Goal: Task Accomplishment & Management: Manage account settings

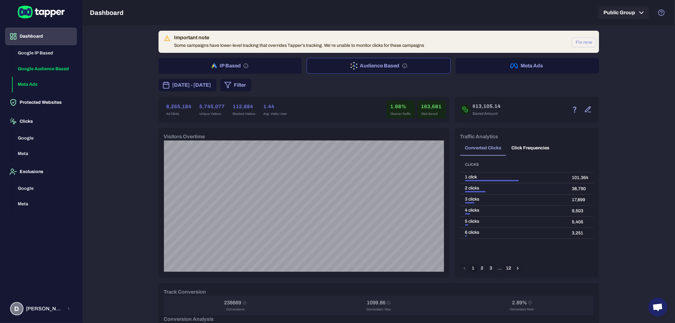
click at [35, 83] on button "Meta Ads" at bounding box center [45, 85] width 64 height 16
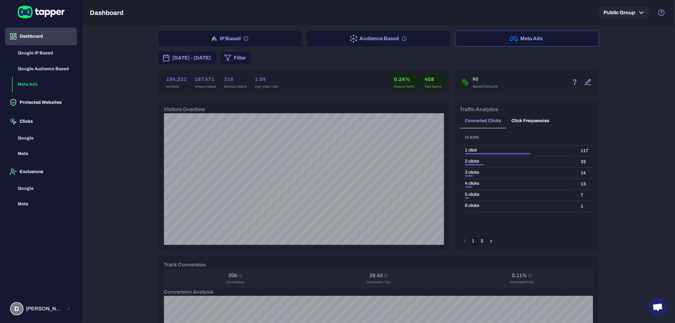
click at [205, 57] on span "[DATE] - [DATE]" at bounding box center [191, 58] width 39 height 8
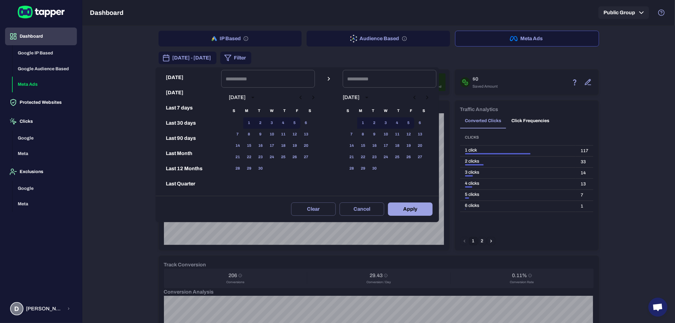
click at [304, 98] on icon "Previous month" at bounding box center [301, 98] width 8 height 8
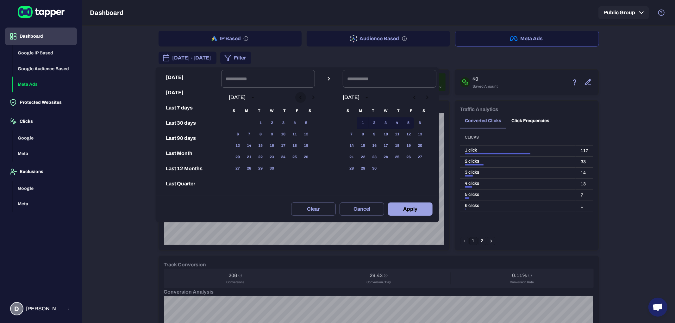
click at [304, 98] on icon "Previous month" at bounding box center [301, 98] width 8 height 8
click at [309, 124] on button "1" at bounding box center [305, 122] width 11 height 11
type input "**********"
click at [379, 170] on button "30" at bounding box center [374, 168] width 11 height 11
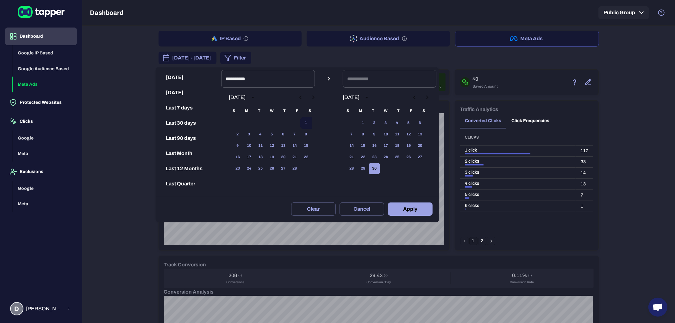
type input "**********"
click at [415, 209] on button "Apply" at bounding box center [410, 208] width 45 height 13
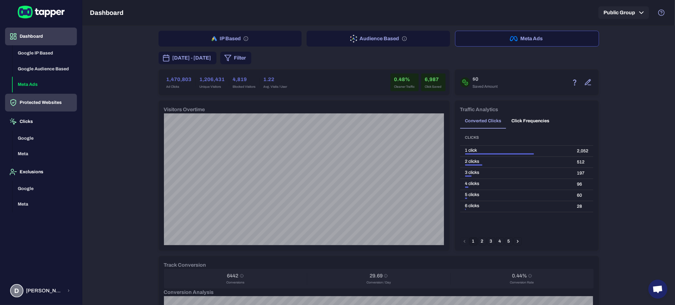
click at [21, 100] on button "Protected Websites" at bounding box center [41, 103] width 72 height 18
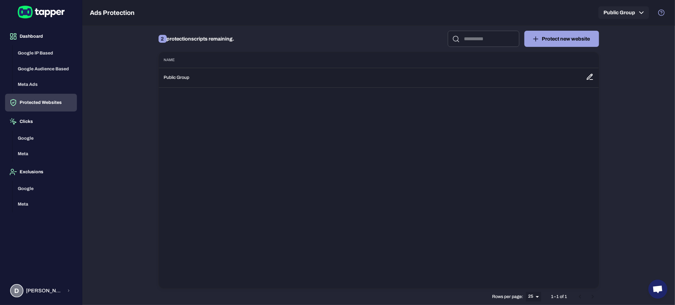
click at [190, 78] on td "Public Group" at bounding box center [370, 78] width 422 height 20
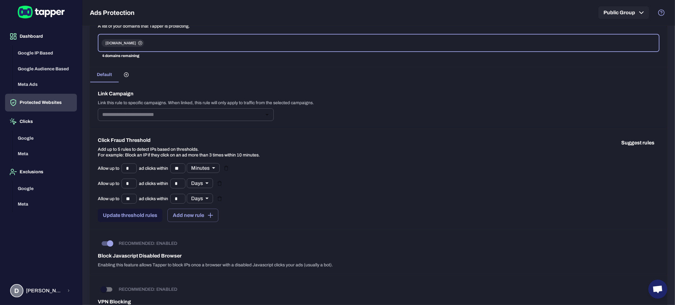
scroll to position [70, 0]
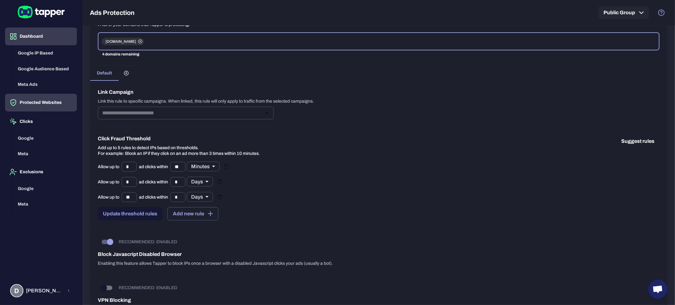
click at [30, 39] on button "Dashboard" at bounding box center [41, 37] width 72 height 18
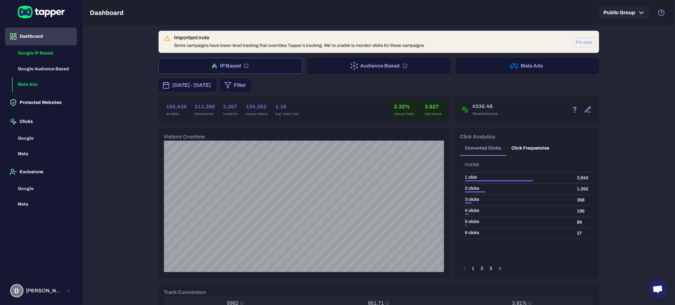
click at [35, 81] on button "Meta Ads" at bounding box center [45, 85] width 64 height 16
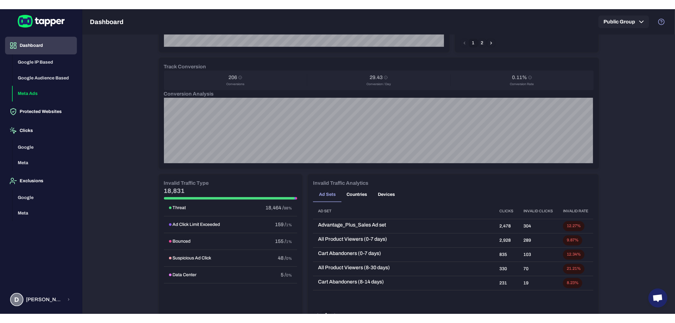
scroll to position [228, 0]
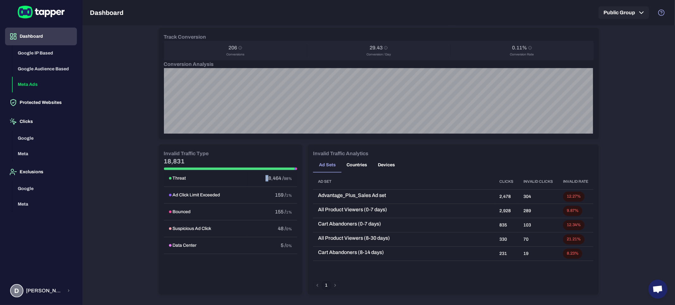
drag, startPoint x: 263, startPoint y: 176, endPoint x: 265, endPoint y: 179, distance: 3.6
click at [265, 179] on span "18,464 /" at bounding box center [274, 177] width 18 height 5
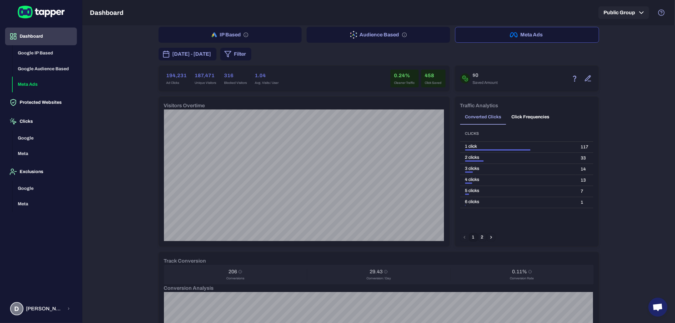
scroll to position [0, 0]
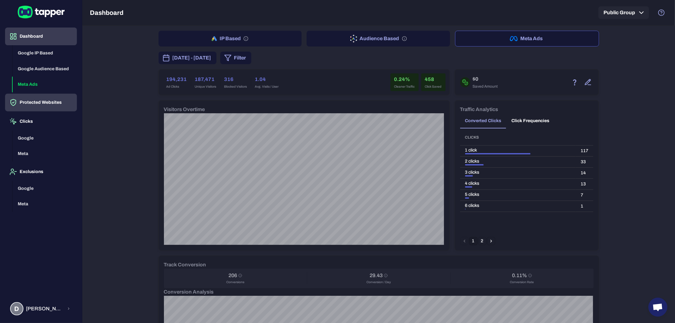
click at [40, 100] on button "Protected Websites" at bounding box center [41, 103] width 72 height 18
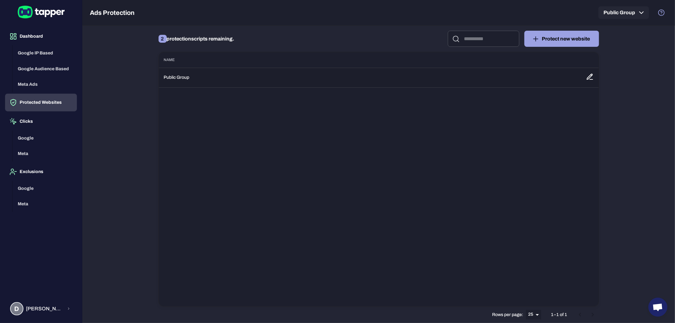
click at [313, 85] on td "Public Group" at bounding box center [370, 78] width 422 height 20
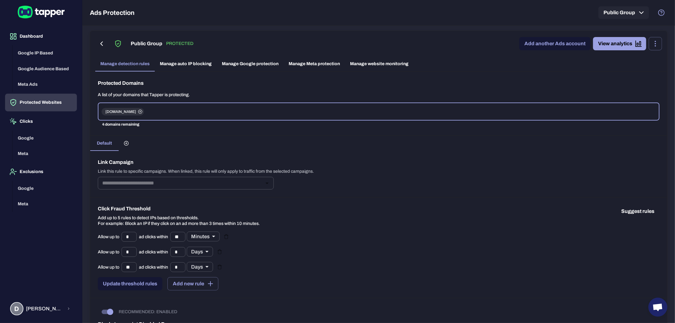
click at [308, 67] on link "Manage Meta protection" at bounding box center [313, 63] width 61 height 15
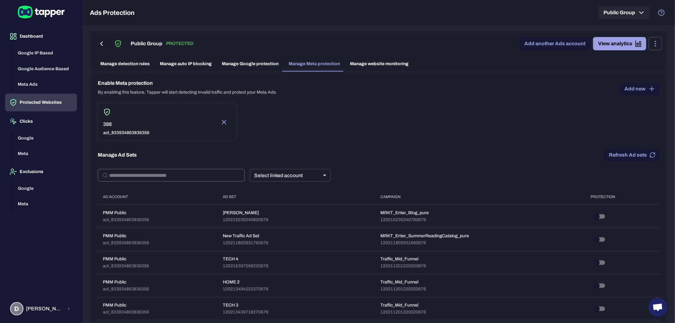
click at [206, 176] on input "text" at bounding box center [176, 175] width 135 height 13
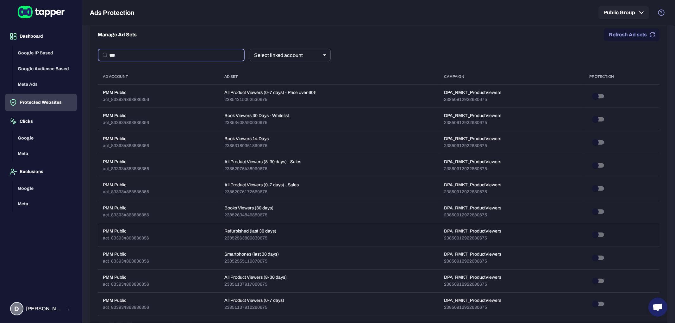
scroll to position [140, 0]
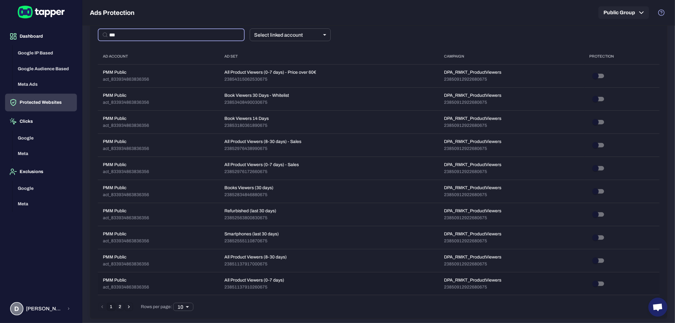
type input "***"
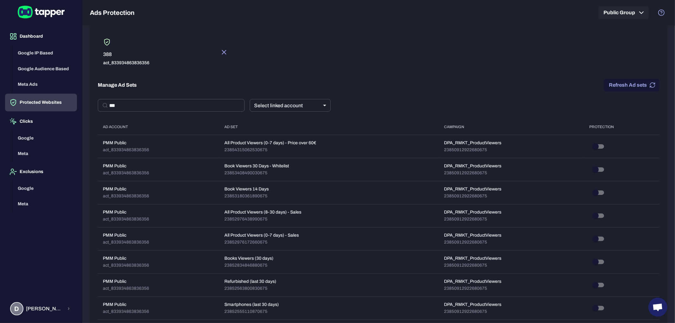
scroll to position [141, 0]
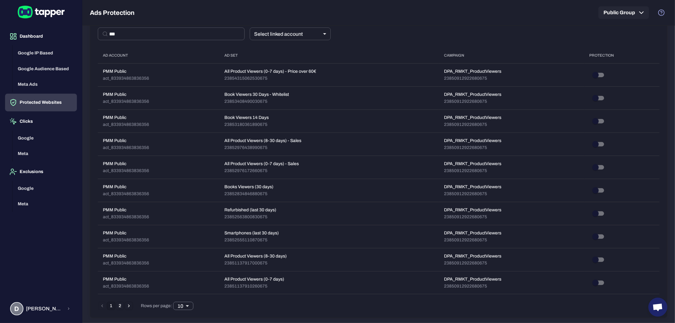
click at [182, 307] on body "Dashboard Google IP Based Google Audience Based Meta Ads Protected Websites Cli…" at bounding box center [337, 161] width 675 height 323
click at [184, 290] on li "20" at bounding box center [183, 290] width 20 height 10
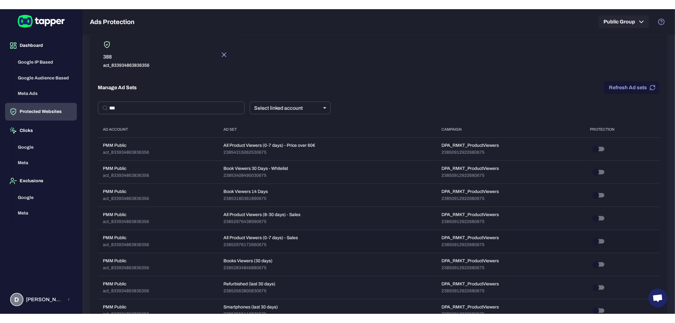
scroll to position [0, 0]
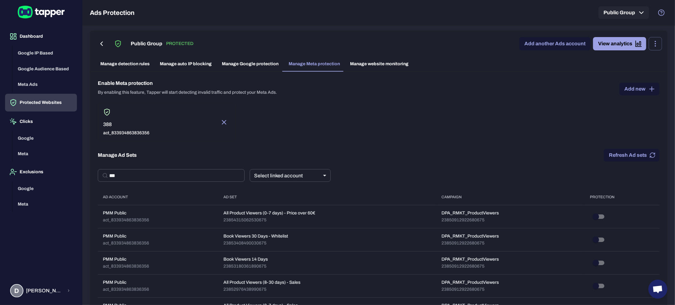
click at [635, 152] on button "Refresh Ad sets" at bounding box center [632, 155] width 56 height 13
click at [649, 154] on icon "button" at bounding box center [652, 155] width 6 height 6
click at [640, 153] on button "Refresh Ad sets" at bounding box center [632, 155] width 56 height 13
click at [625, 151] on button "Refresh Ad sets" at bounding box center [632, 155] width 56 height 13
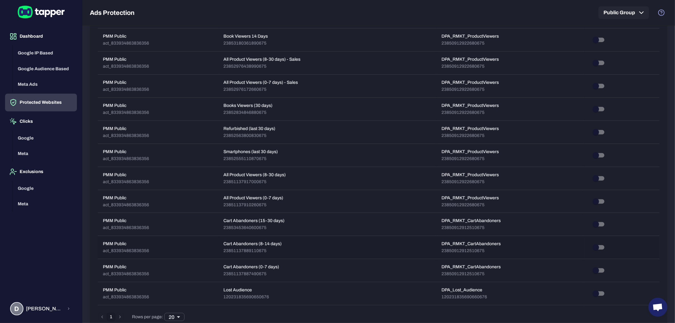
scroll to position [234, 0]
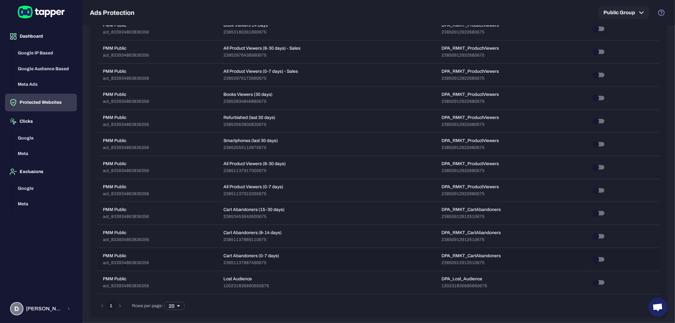
click at [234, 254] on p "Cart Abandoners (0-7 days)" at bounding box center [251, 256] width 56 height 6
copy p "Cart Abandoners (0-7 days)"
click at [247, 262] on p "23851137887490675" at bounding box center [251, 263] width 56 height 6
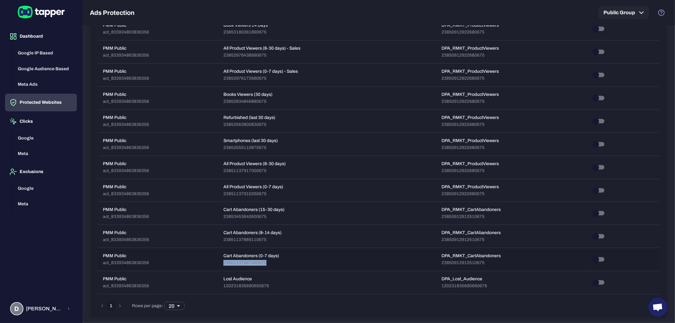
click at [247, 262] on p "23851137887490675" at bounding box center [251, 263] width 56 height 6
copy p "23851137887490675"
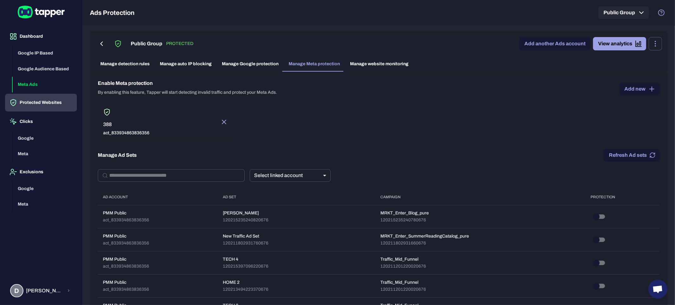
click at [34, 85] on button "Meta Ads" at bounding box center [45, 85] width 64 height 16
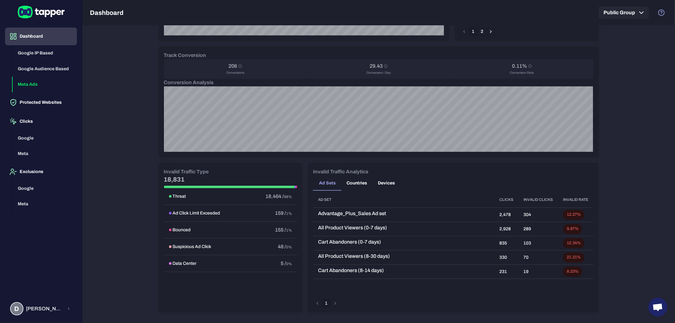
scroll to position [209, 0]
